Goal: Information Seeking & Learning: Learn about a topic

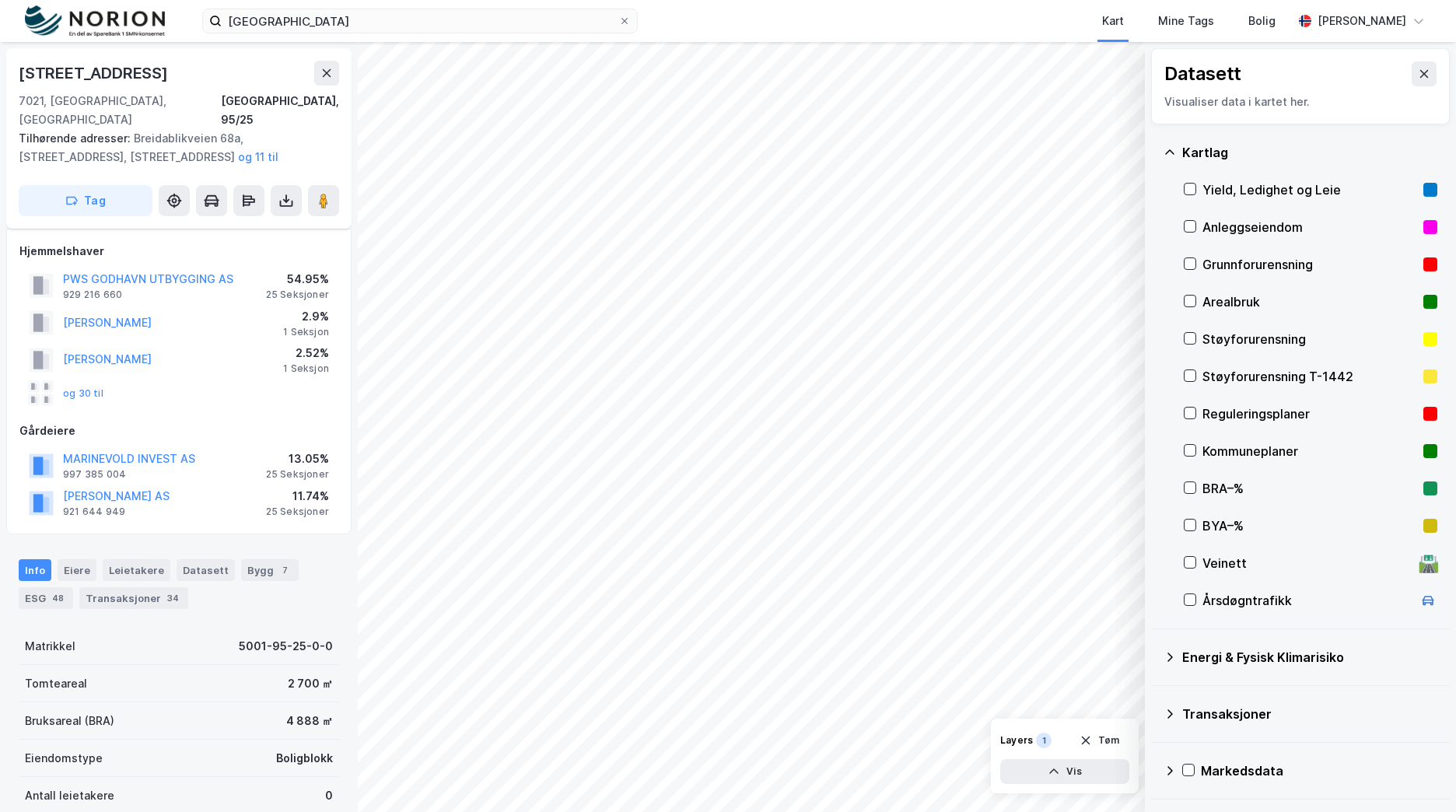
scroll to position [215, 0]
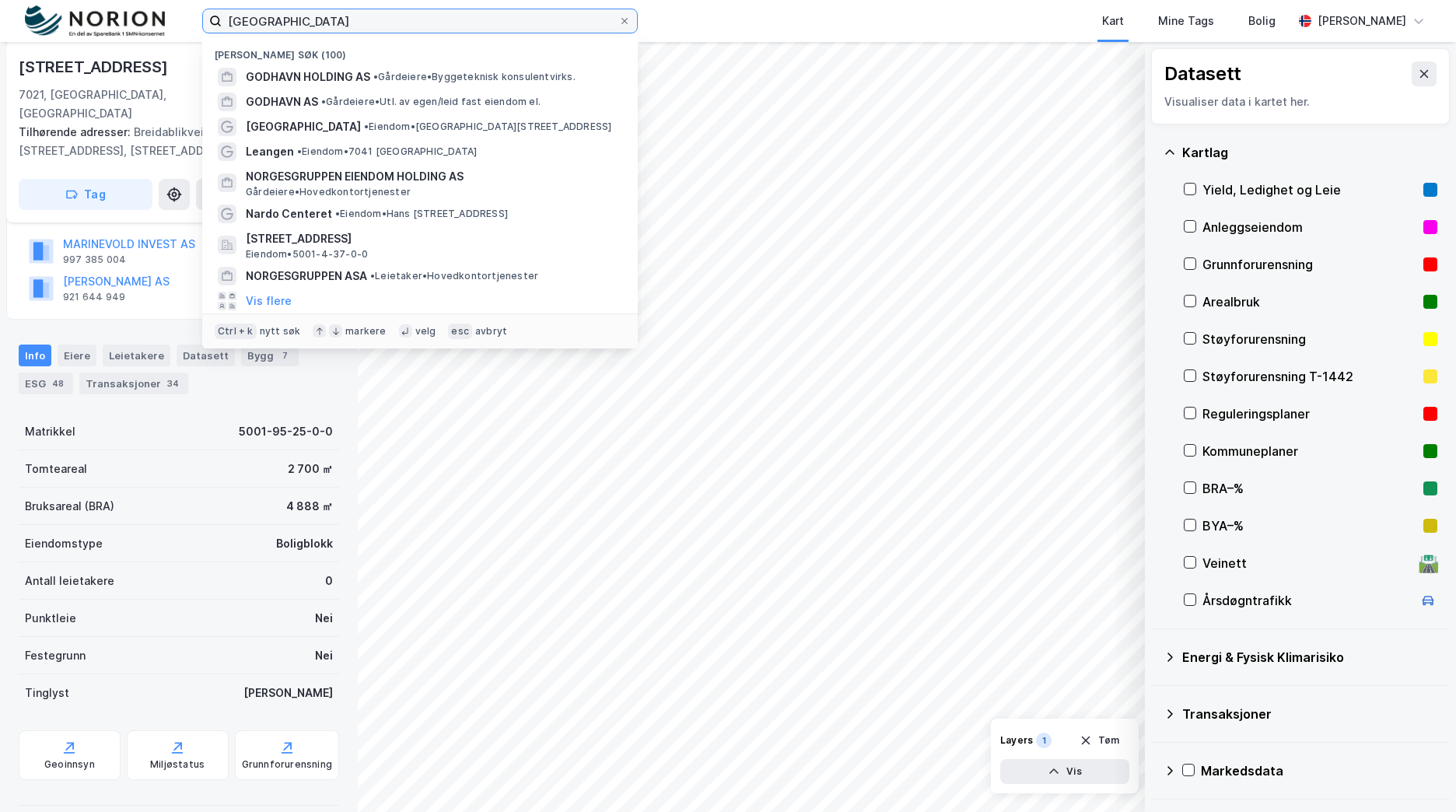
click at [316, 20] on input "[GEOGRAPHIC_DATA]" at bounding box center [419, 20] width 397 height 23
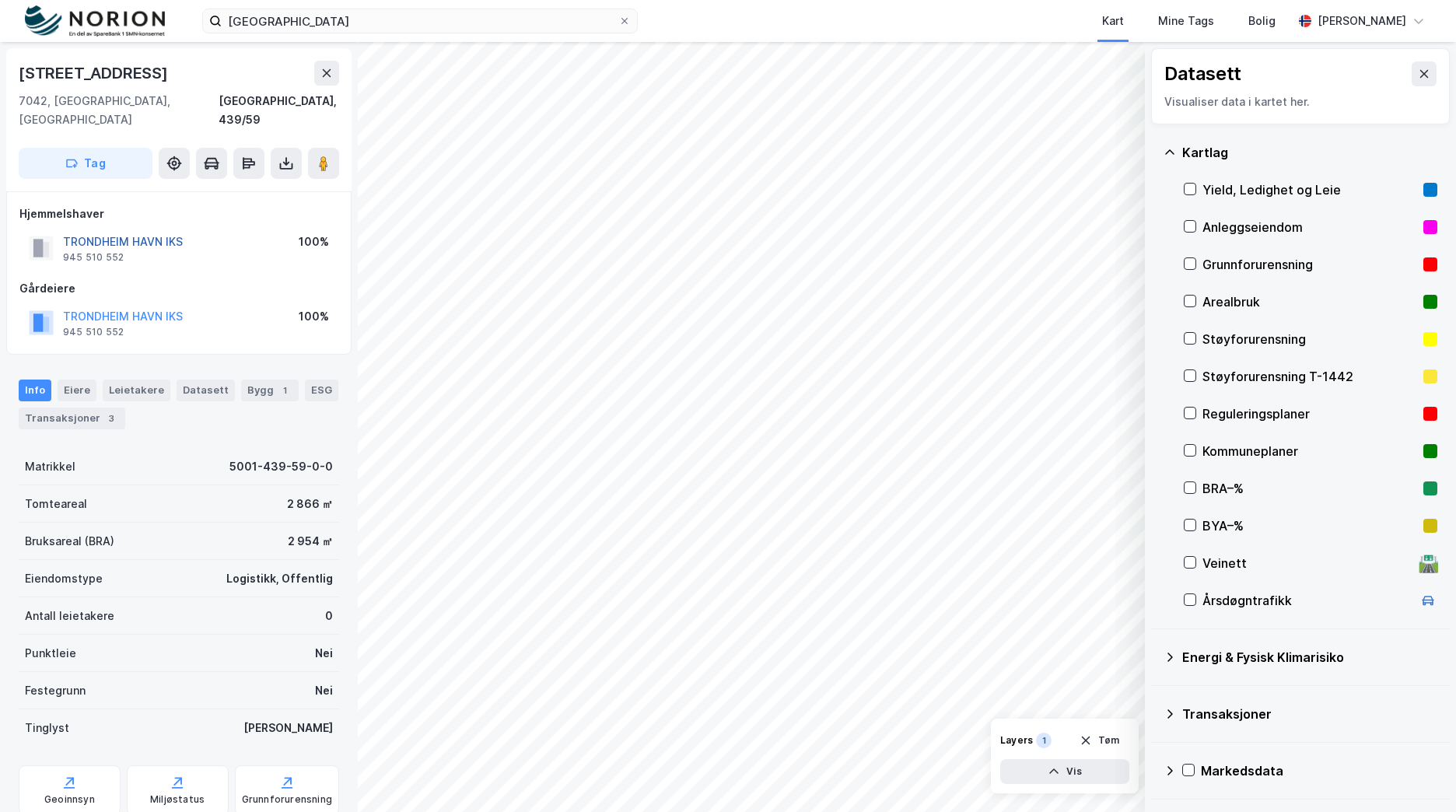
click at [0, 0] on button "TRONDHEIM HAVN IKS" at bounding box center [0, 0] width 0 height 0
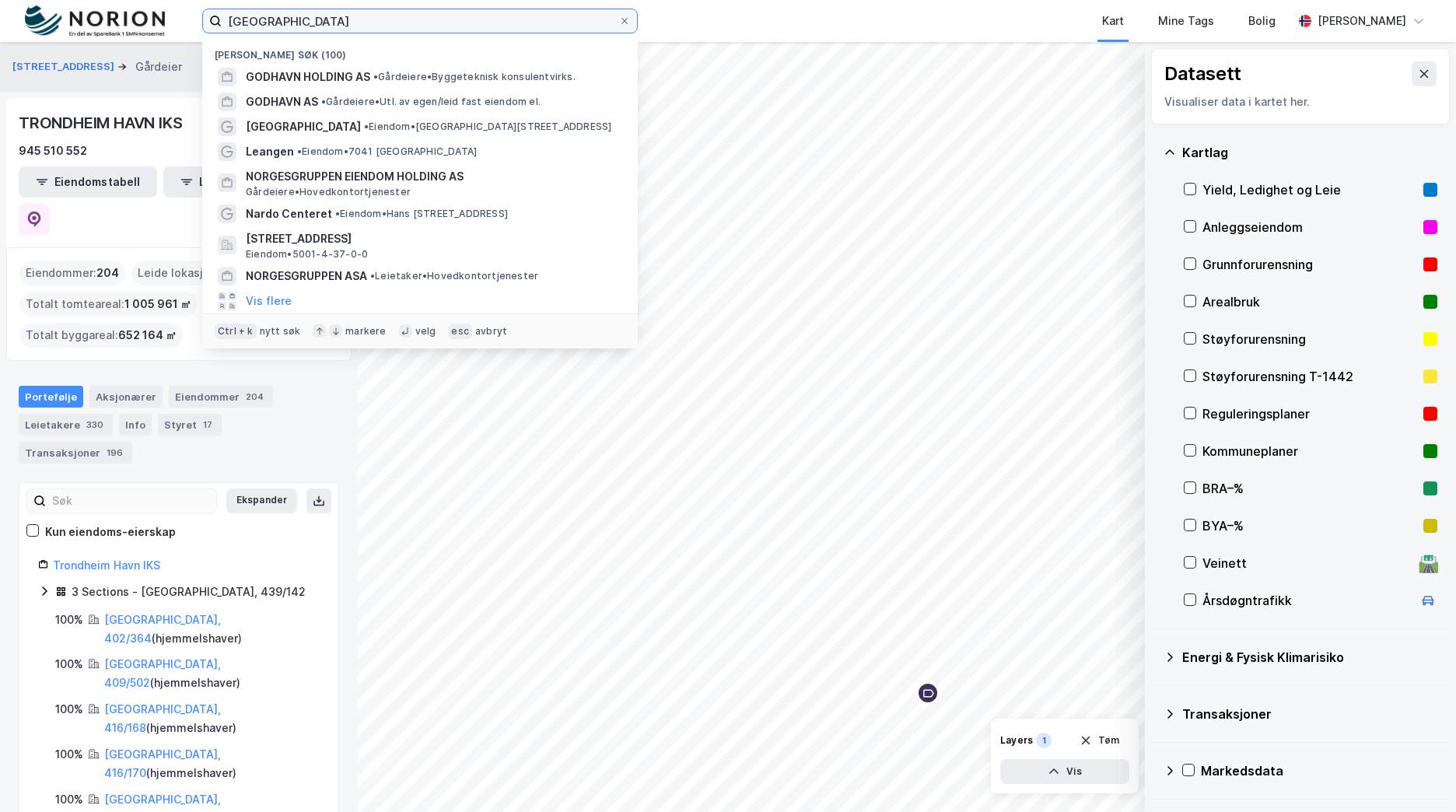
drag, startPoint x: 324, startPoint y: 21, endPoint x: 188, endPoint y: 19, distance: 136.0
click at [188, 19] on div "godhavn Nylige søk (100) GODHAVN HOLDING AS • [PERSON_NAME] konsulentvirks. GOD…" at bounding box center [728, 21] width 1456 height 42
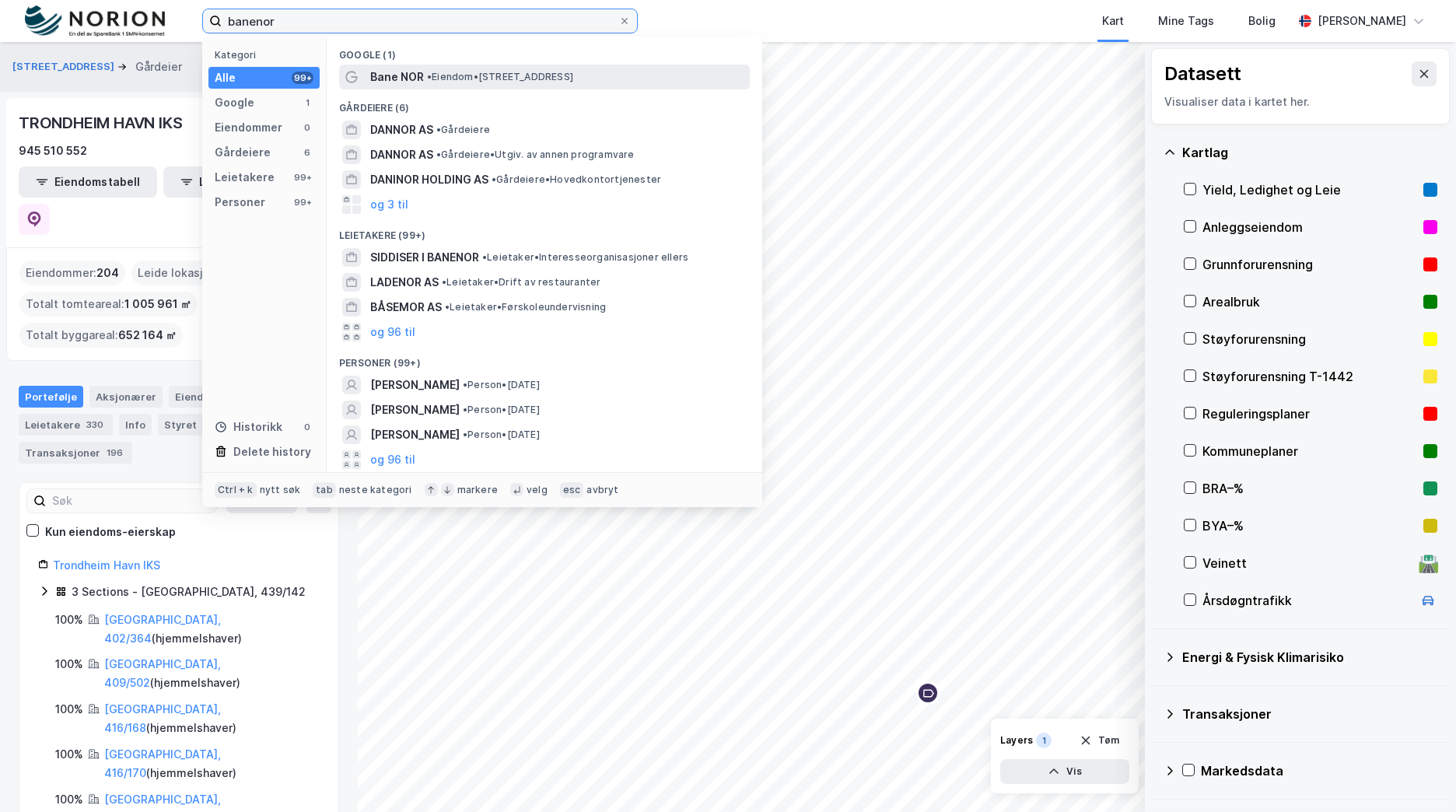
type input "banenor"
click at [551, 71] on span "• Eiendom • [STREET_ADDRESS]" at bounding box center [500, 77] width 146 height 13
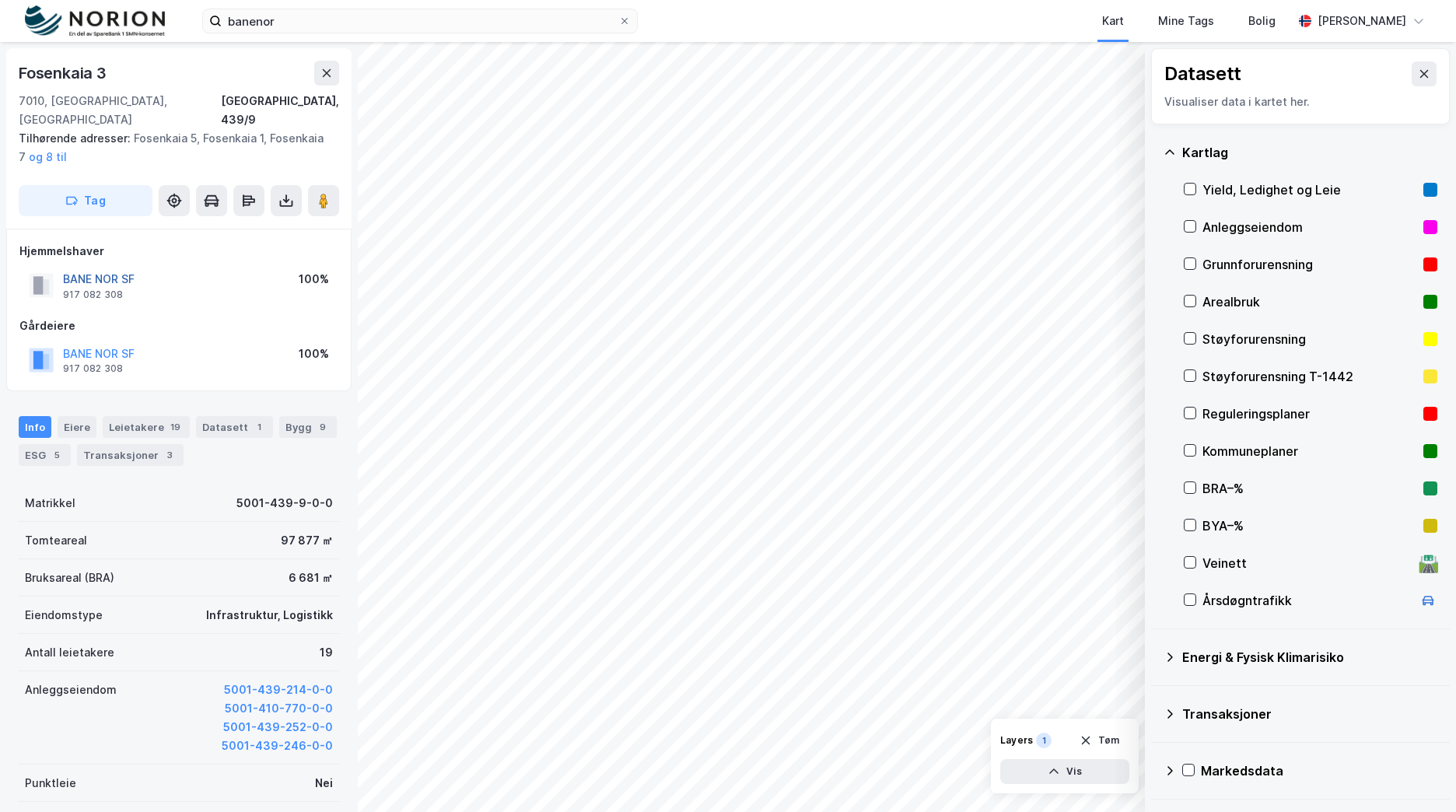
click at [0, 0] on button "BANE NOR SF" at bounding box center [0, 0] width 0 height 0
